Goal: Navigation & Orientation: Understand site structure

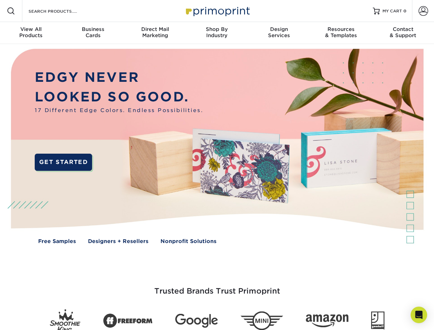
click at [217, 165] on img at bounding box center [217, 151] width 430 height 215
click at [11, 11] on span at bounding box center [11, 11] width 8 height 8
click at [423, 11] on span at bounding box center [424, 11] width 10 height 10
click at [31, 33] on div "View All Products" at bounding box center [31, 32] width 62 height 12
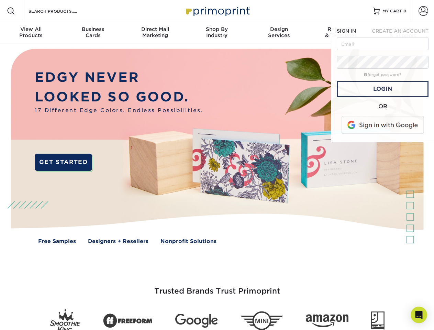
click at [93, 33] on div "Business Cards" at bounding box center [93, 32] width 62 height 12
click at [155, 33] on div "Direct Mail Marketing" at bounding box center [155, 32] width 62 height 12
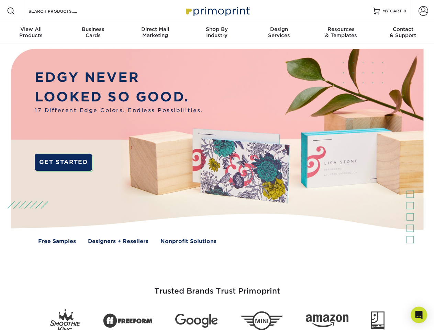
click at [217, 33] on div "Shop By Industry" at bounding box center [217, 32] width 62 height 12
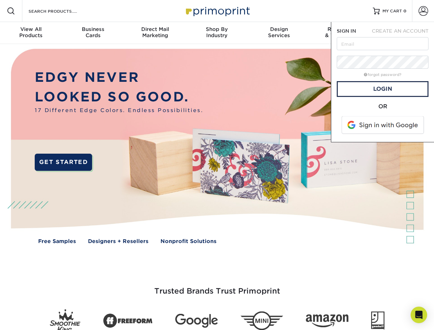
click at [279, 33] on div "Design Services" at bounding box center [279, 32] width 62 height 12
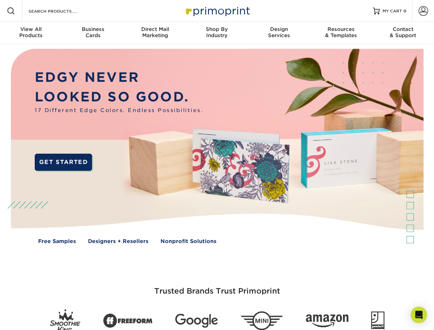
click at [341, 33] on span "SIGN IN" at bounding box center [346, 31] width 19 height 6
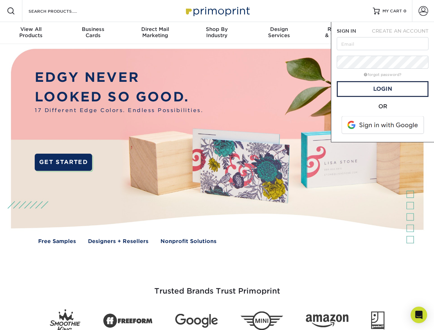
click at [403, 33] on div "Contact & Support" at bounding box center [403, 32] width 62 height 12
